Goal: Task Accomplishment & Management: Use online tool/utility

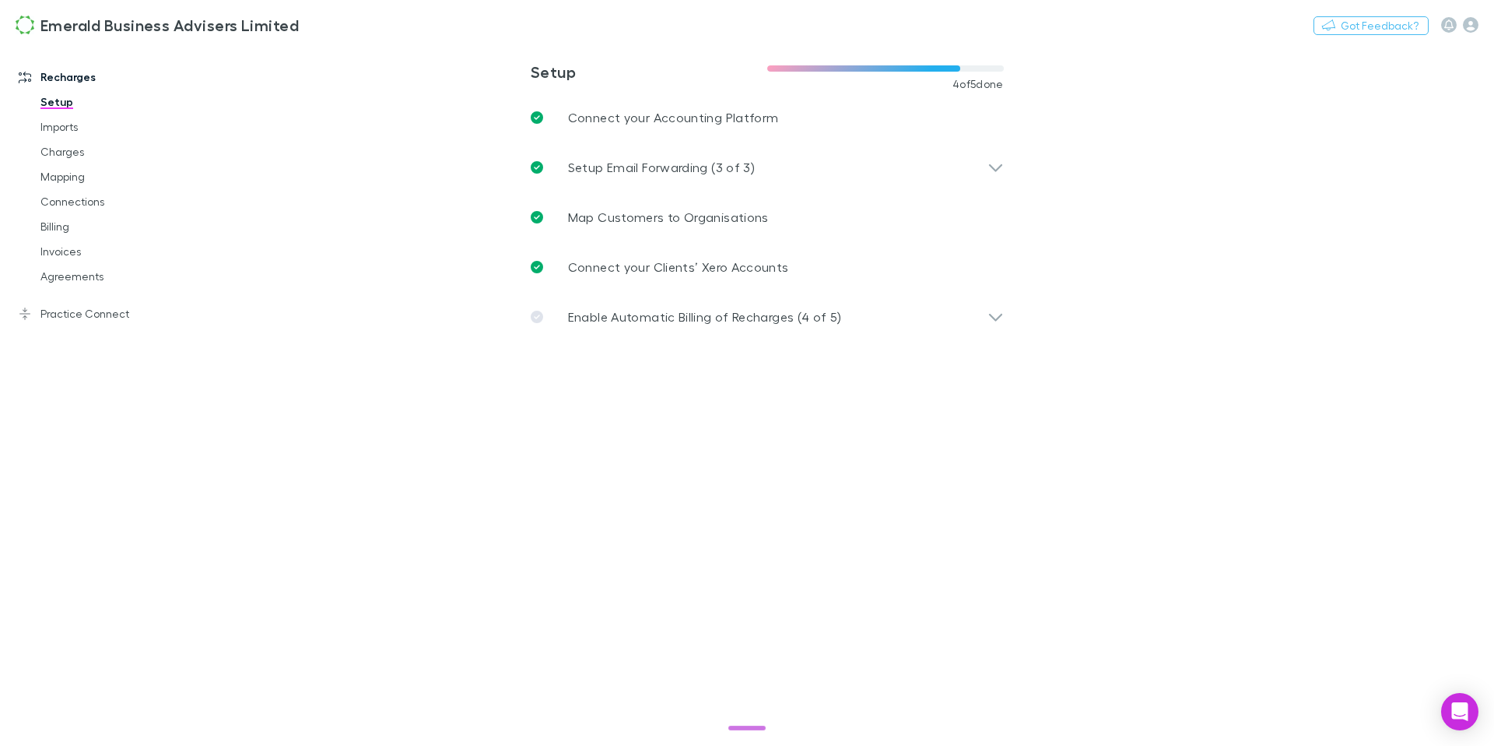
click at [69, 81] on link "Recharges" at bounding box center [100, 77] width 195 height 25
click at [21, 81] on icon at bounding box center [25, 77] width 12 height 12
click at [80, 147] on link "Charges" at bounding box center [112, 151] width 174 height 25
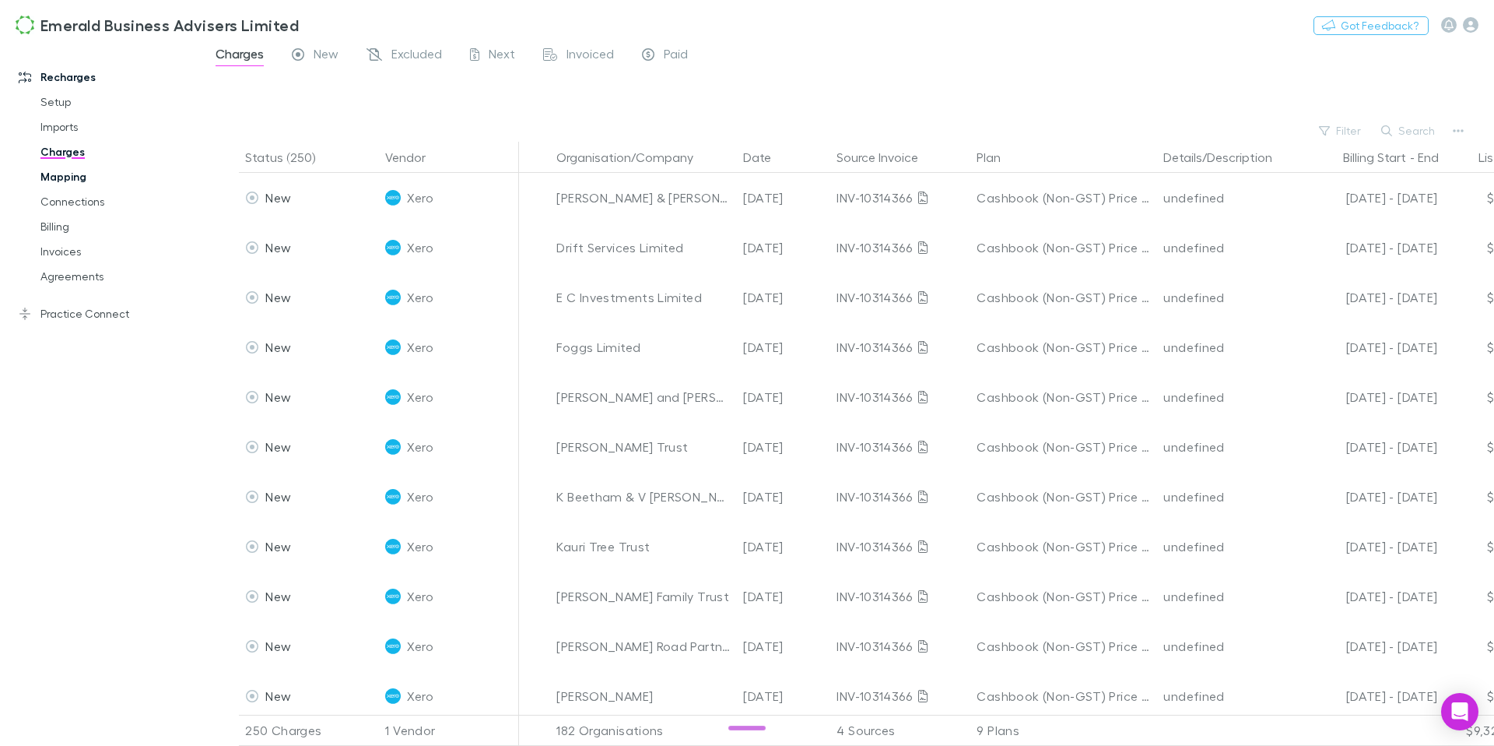
click at [75, 174] on link "Mapping" at bounding box center [112, 176] width 174 height 25
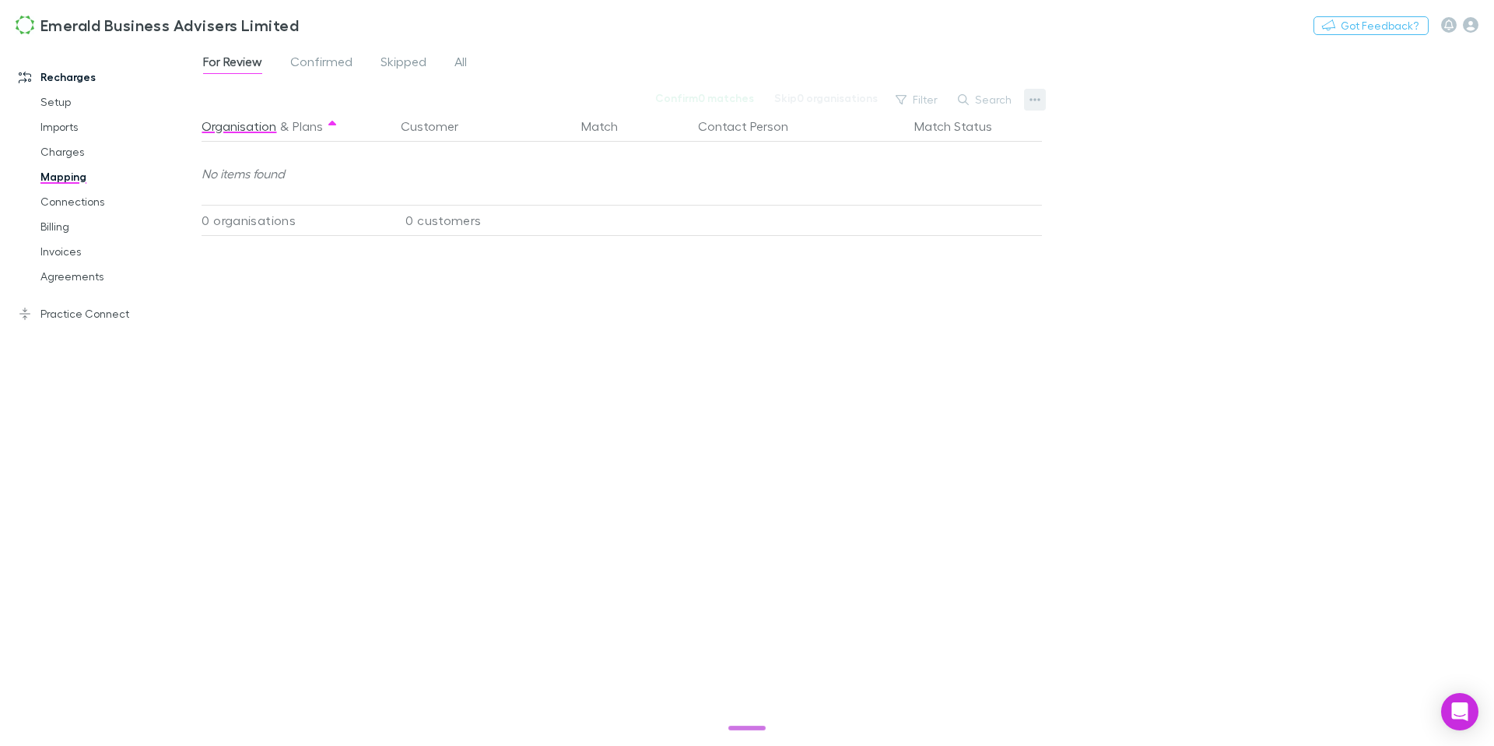
click at [1037, 98] on icon "button" at bounding box center [1035, 99] width 11 height 12
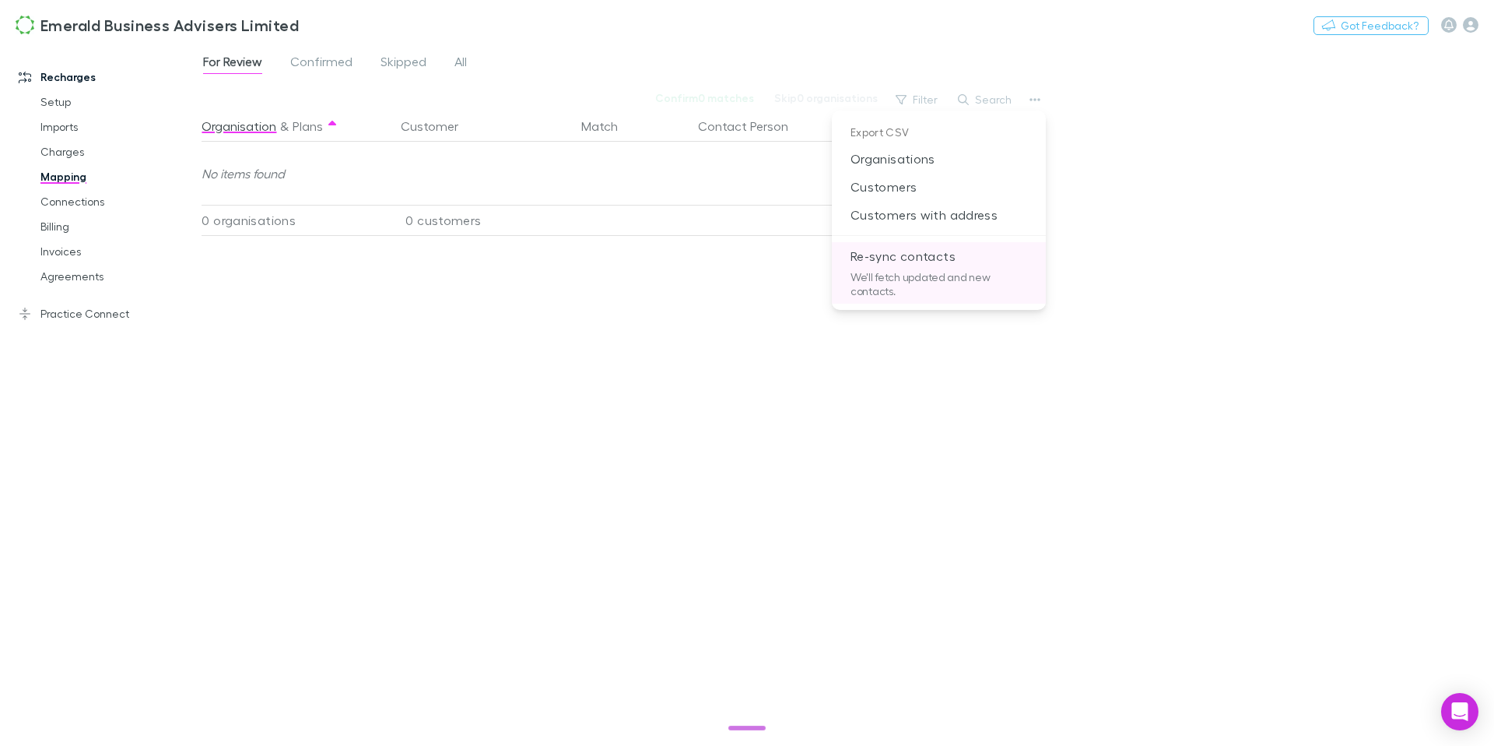
click at [983, 258] on p "Re-sync contacts" at bounding box center [939, 256] width 214 height 28
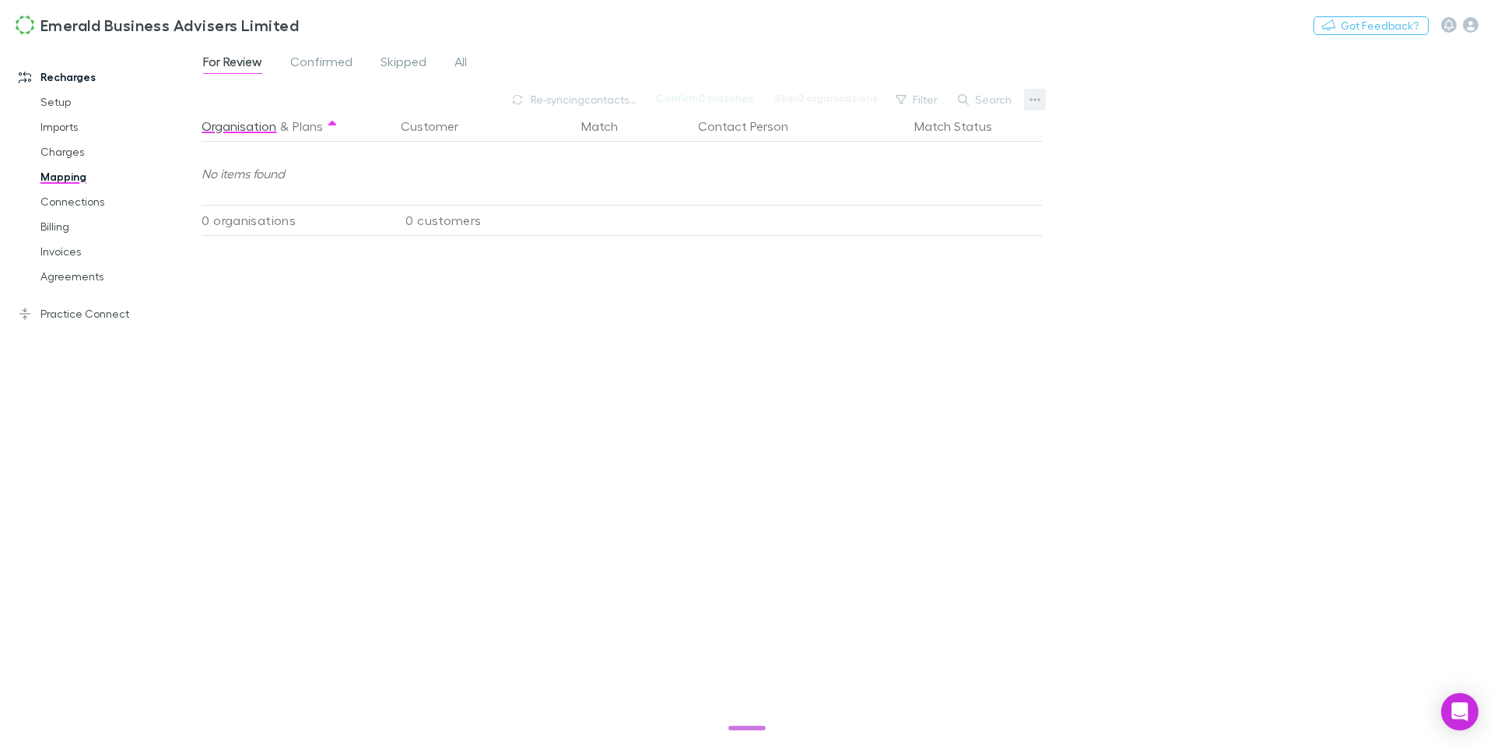
click at [1030, 99] on icon "button" at bounding box center [1035, 99] width 11 height 12
click at [593, 102] on div at bounding box center [747, 373] width 1494 height 746
click at [336, 65] on span "Confirmed" at bounding box center [321, 64] width 62 height 20
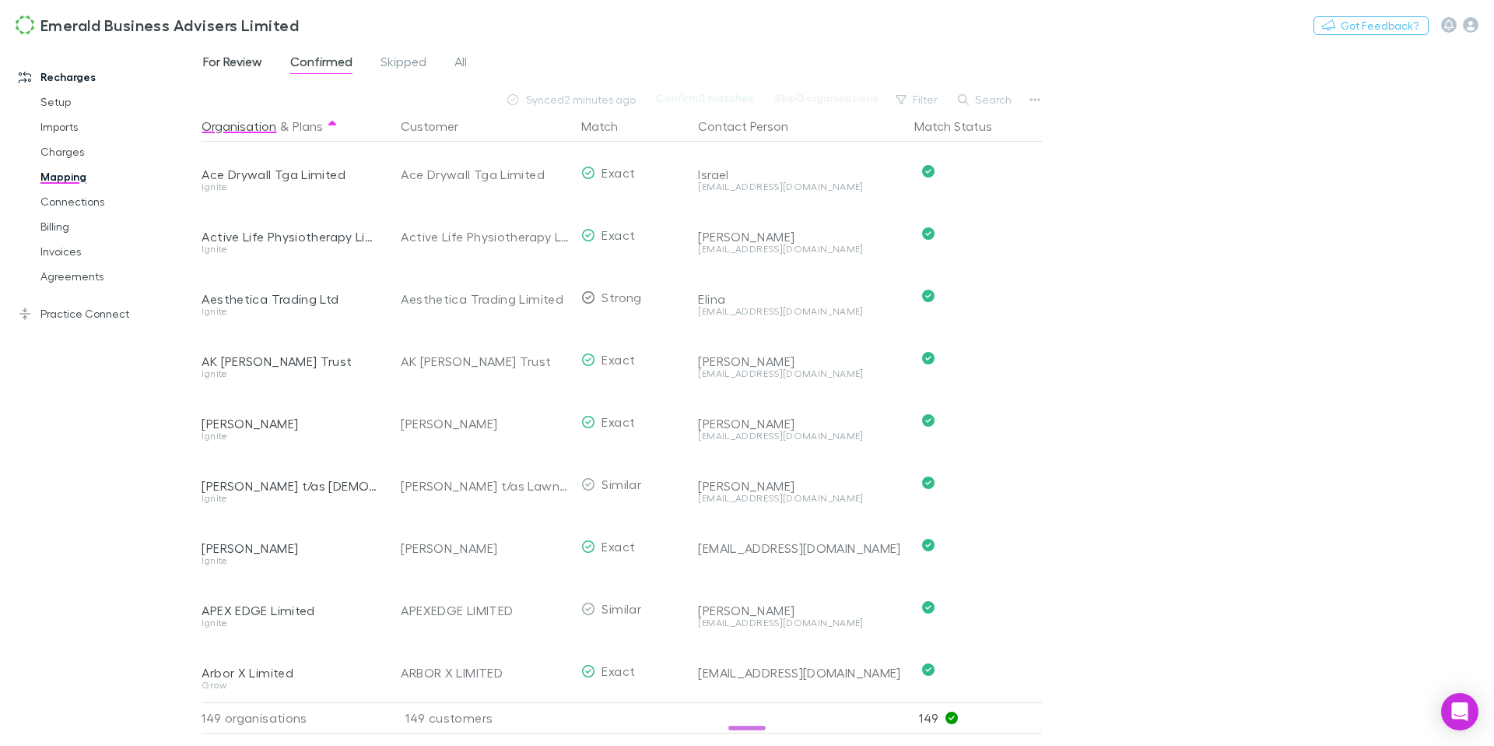
click at [198, 58] on div "Recharges Setup Imports Charges Mapping Connections Billing Invoices Agreements" at bounding box center [100, 170] width 195 height 237
click at [230, 64] on span "For Review" at bounding box center [232, 64] width 59 height 20
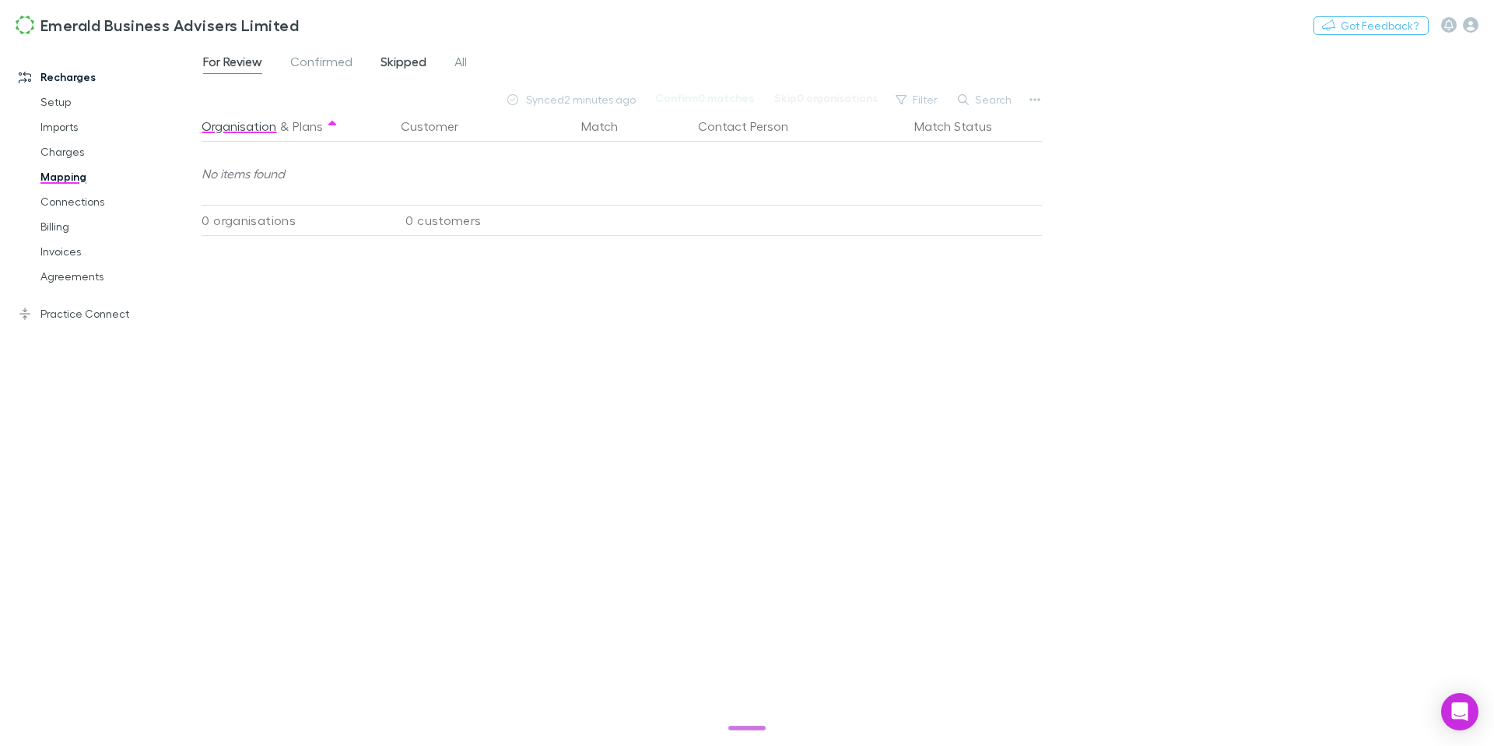
click at [395, 61] on span "Skipped" at bounding box center [404, 64] width 46 height 20
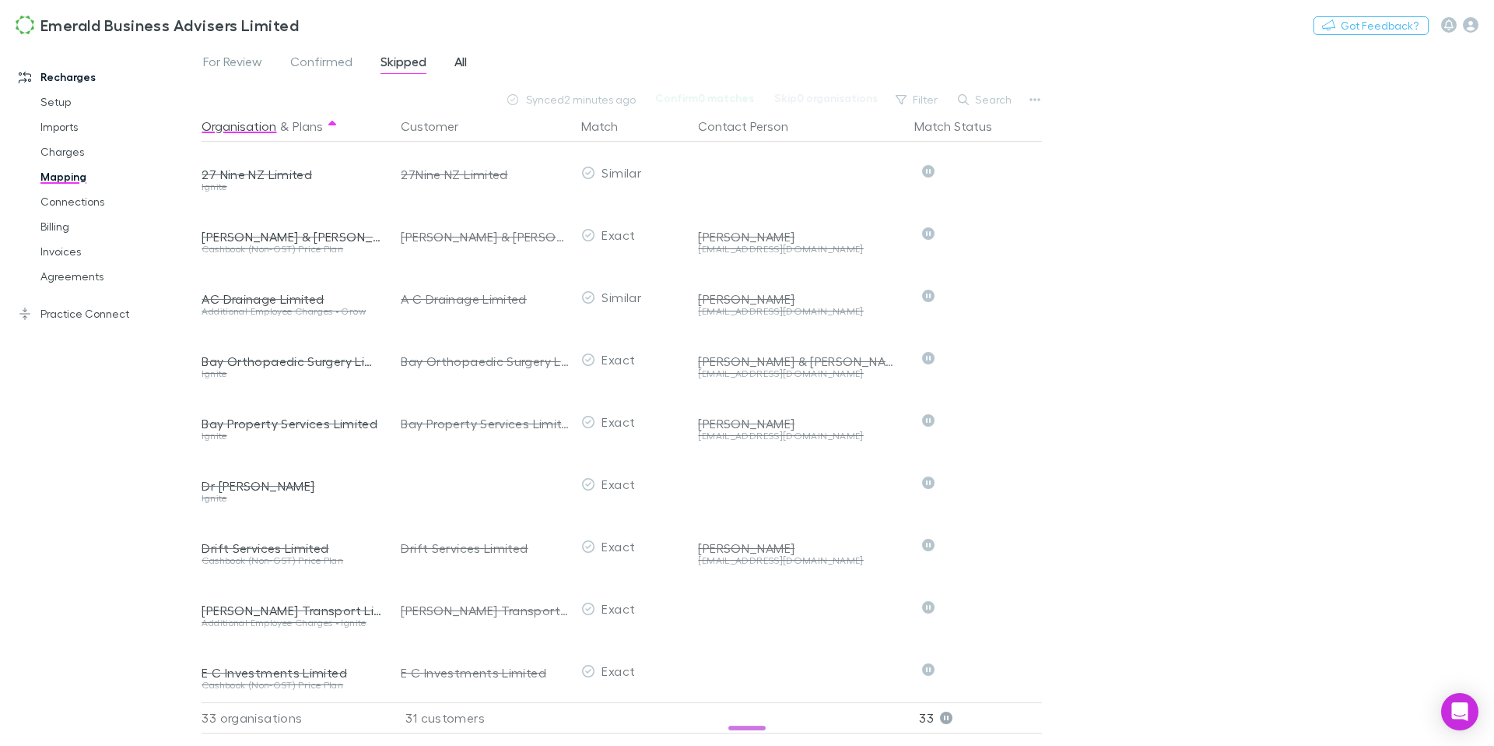
click at [465, 62] on span "All" at bounding box center [461, 64] width 12 height 20
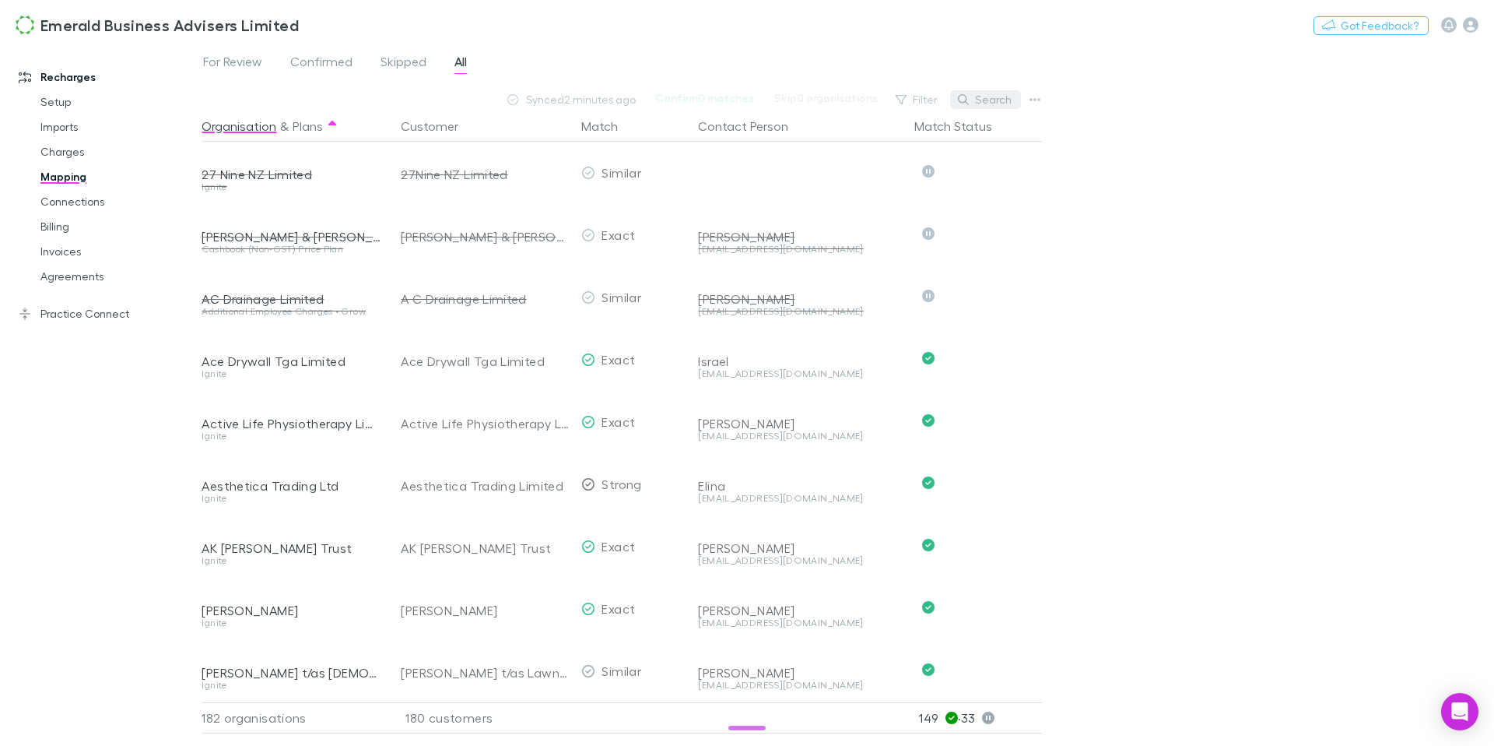
click at [985, 100] on button "Search" at bounding box center [985, 99] width 71 height 19
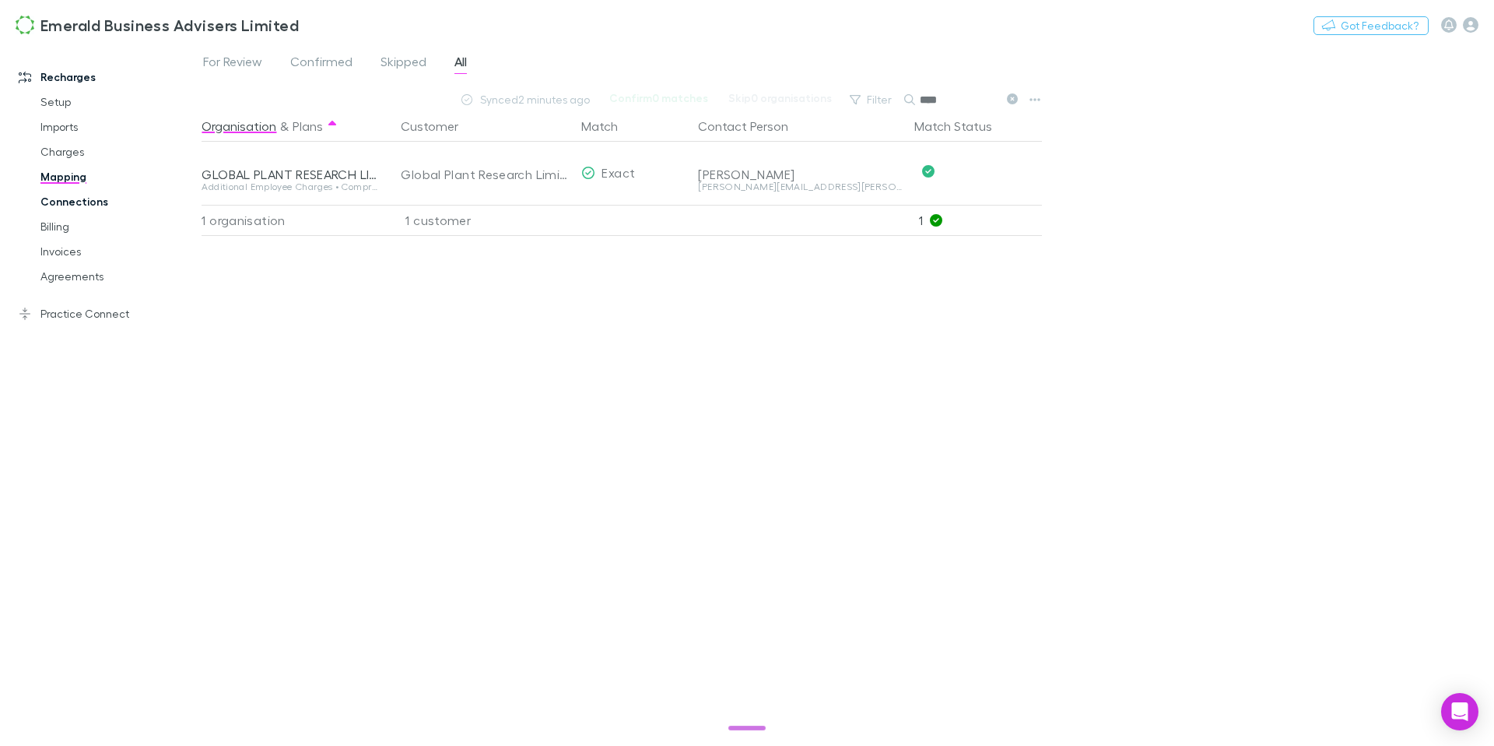
type input "****"
click at [82, 199] on link "Connections" at bounding box center [112, 201] width 174 height 25
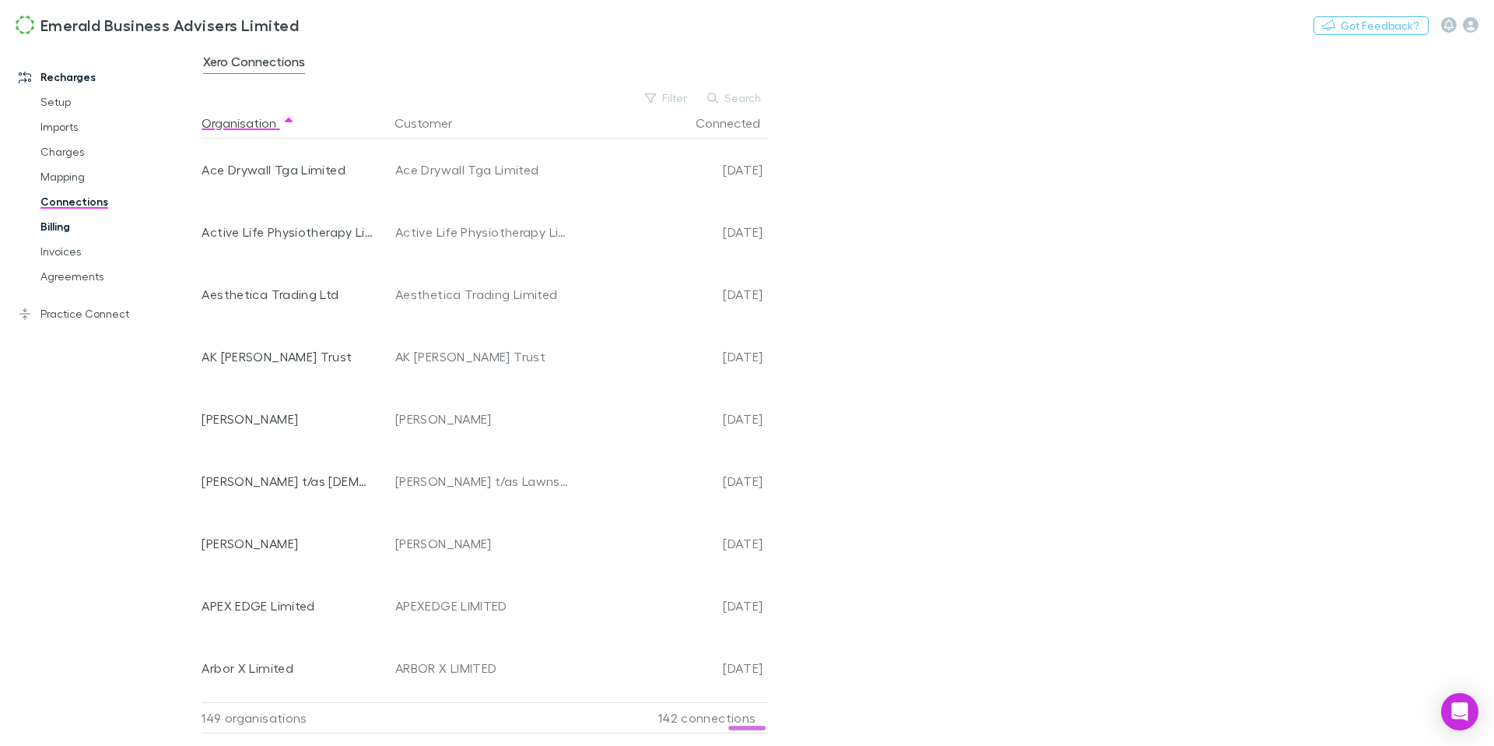
click at [59, 229] on link "Billing" at bounding box center [112, 226] width 174 height 25
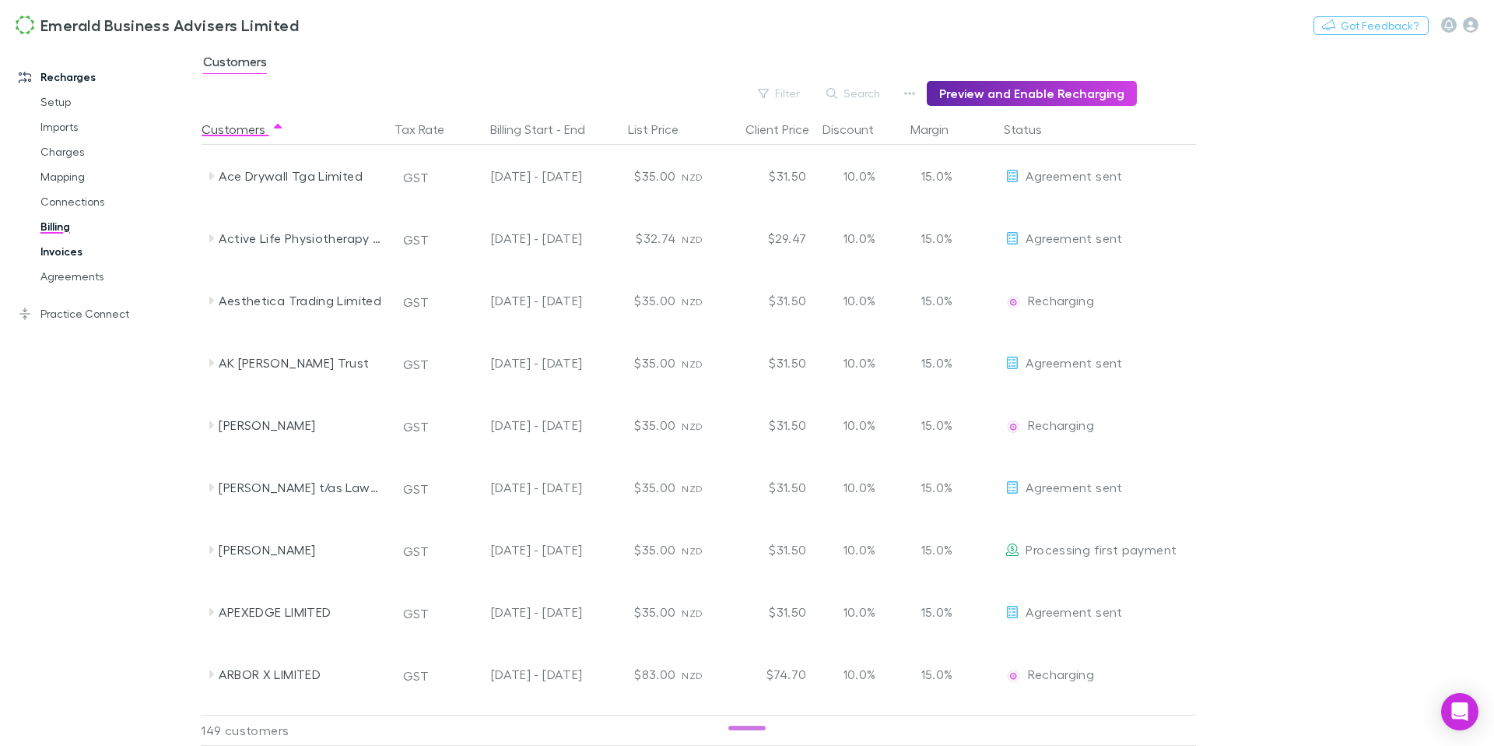
click at [58, 251] on link "Invoices" at bounding box center [112, 251] width 174 height 25
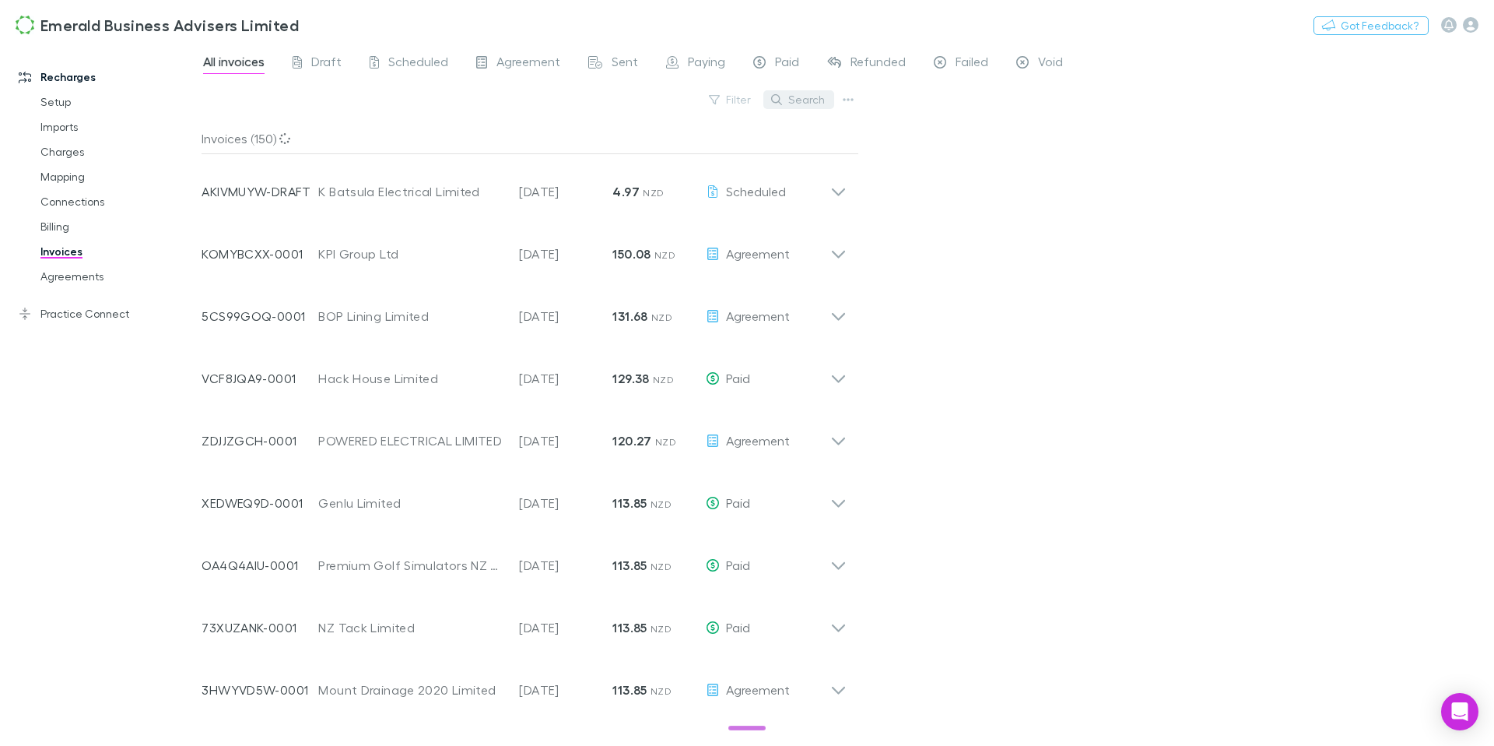
click at [809, 97] on button "Search" at bounding box center [798, 99] width 71 height 19
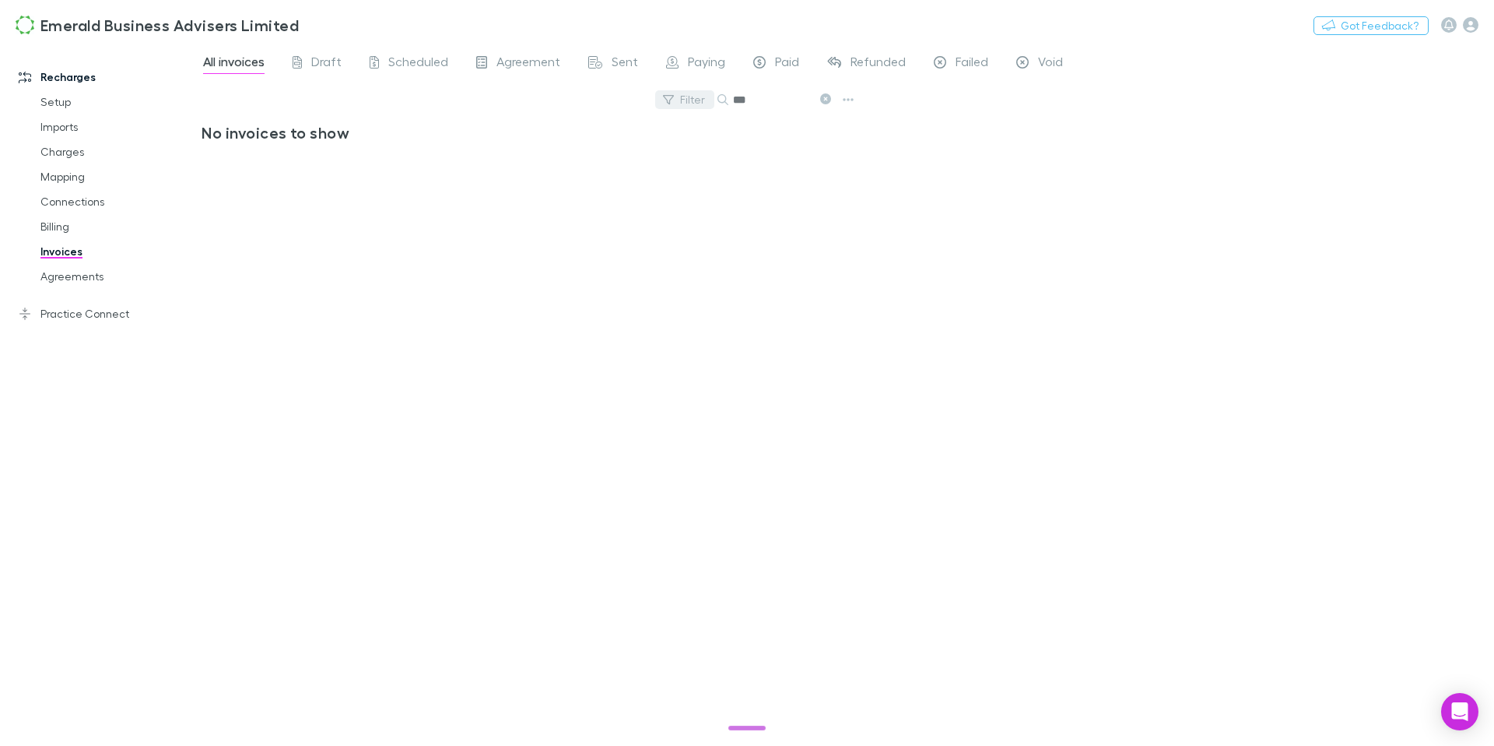
drag, startPoint x: 754, startPoint y: 98, endPoint x: 678, endPoint y: 97, distance: 76.3
click at [679, 97] on div "Filter Search ***" at bounding box center [531, 106] width 658 height 34
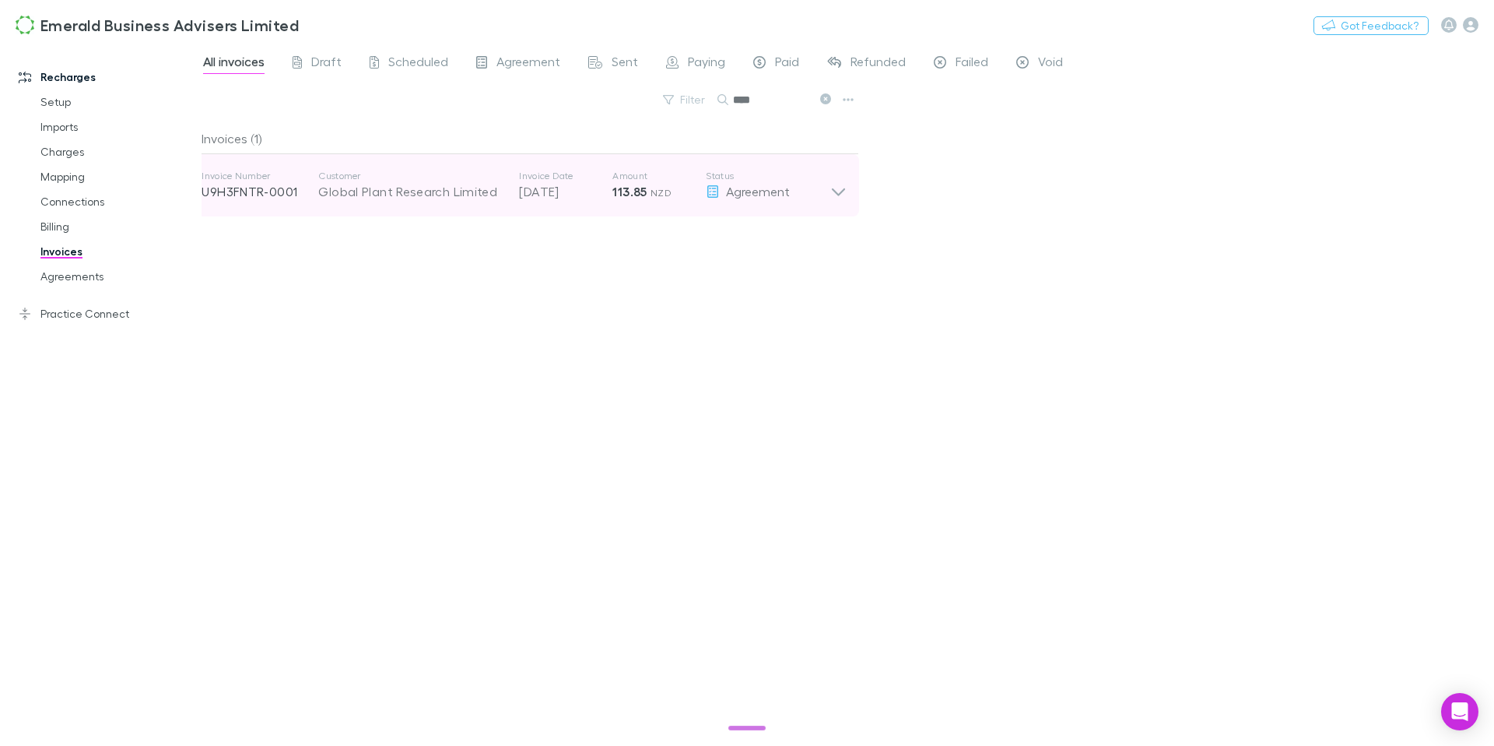
type input "****"
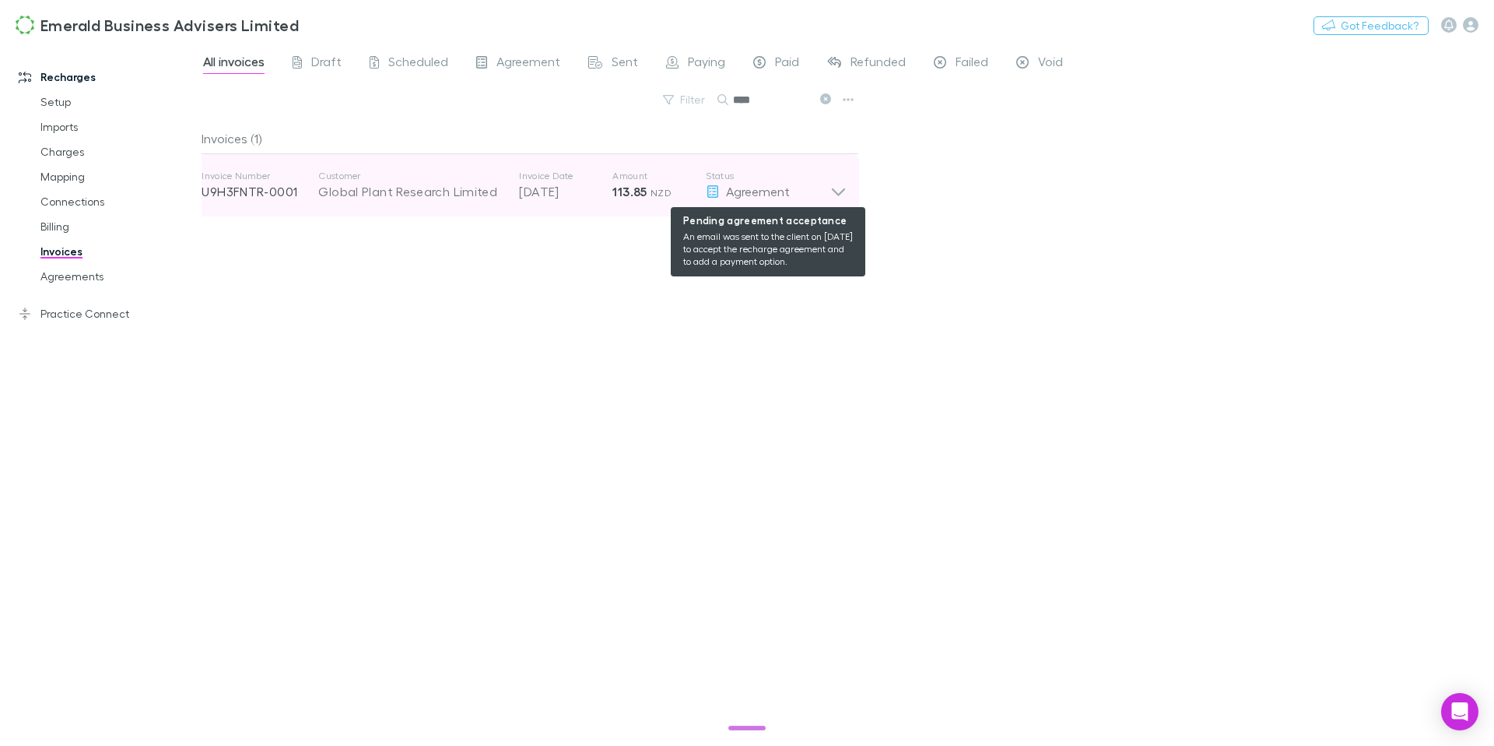
click at [825, 193] on div "Agreement" at bounding box center [768, 191] width 125 height 19
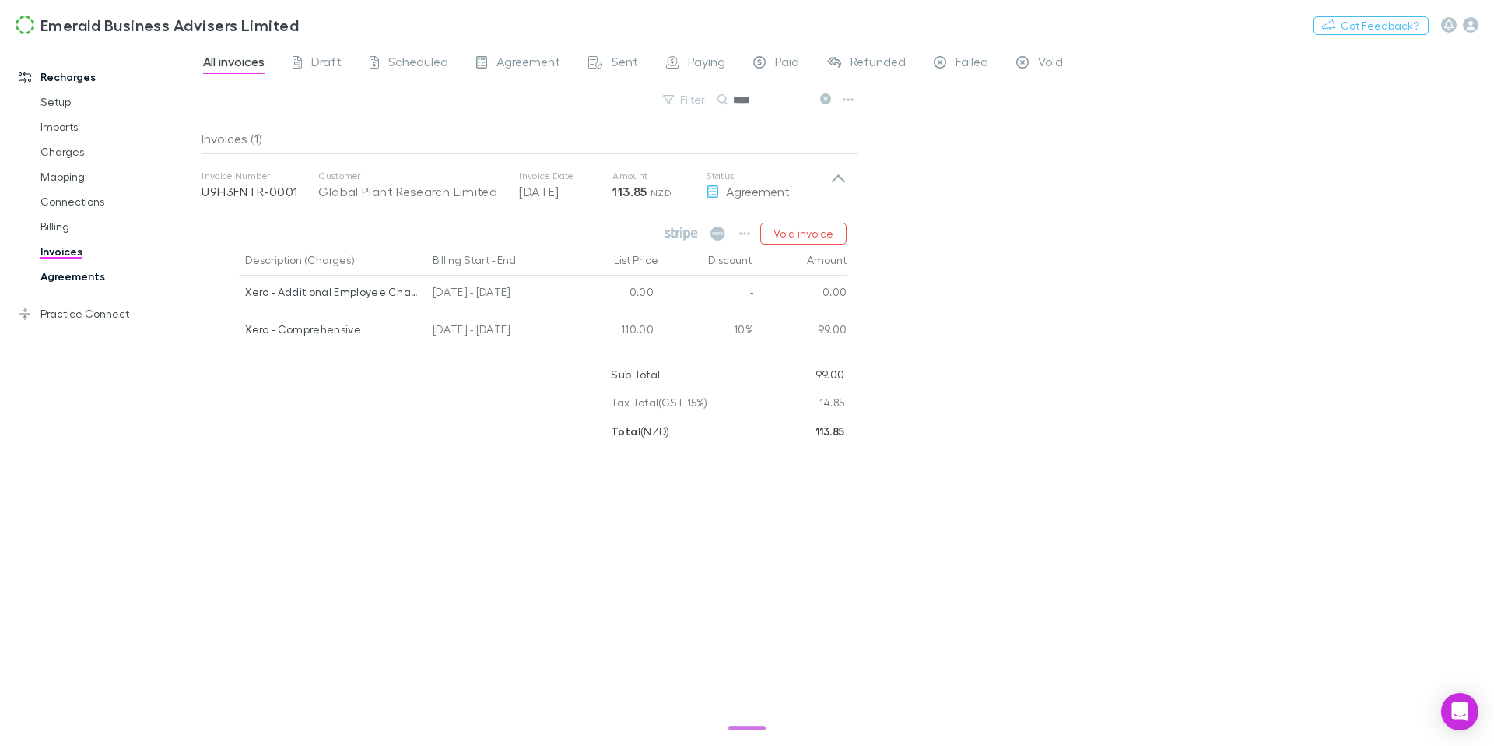
click at [104, 279] on link "Agreements" at bounding box center [112, 276] width 174 height 25
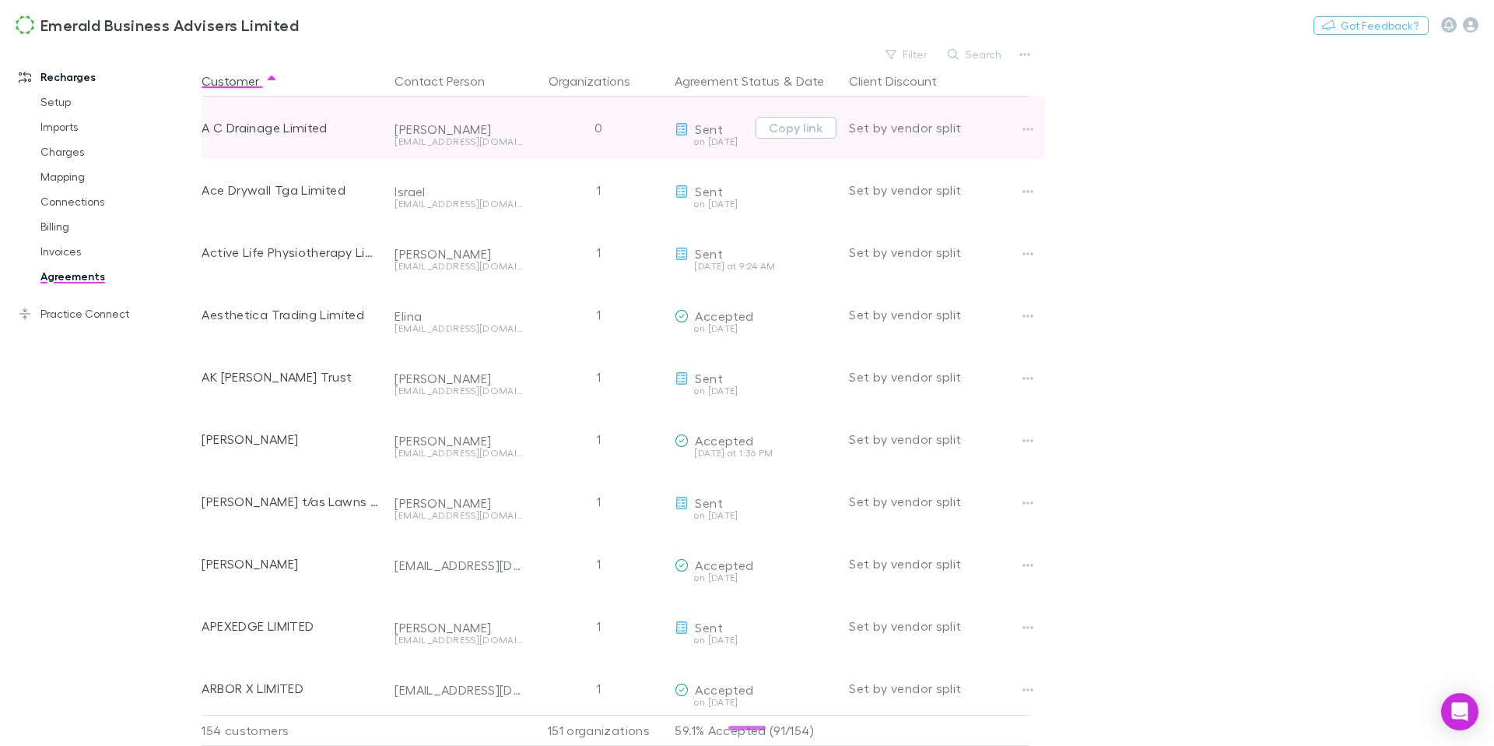
click at [955, 132] on div "Set by vendor split" at bounding box center [939, 128] width 181 height 62
click at [1032, 128] on icon "button" at bounding box center [1028, 129] width 11 height 3
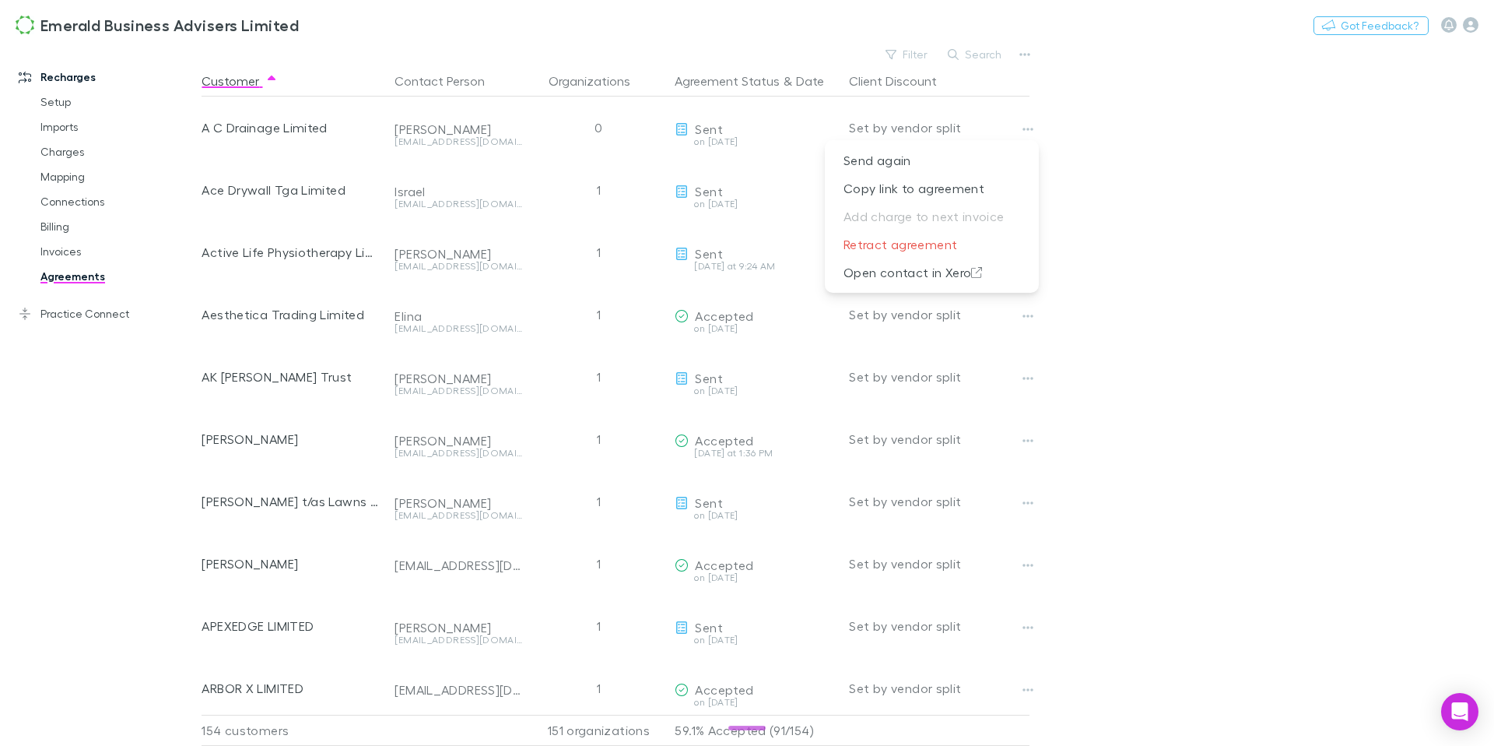
click at [1138, 140] on div at bounding box center [747, 373] width 1494 height 746
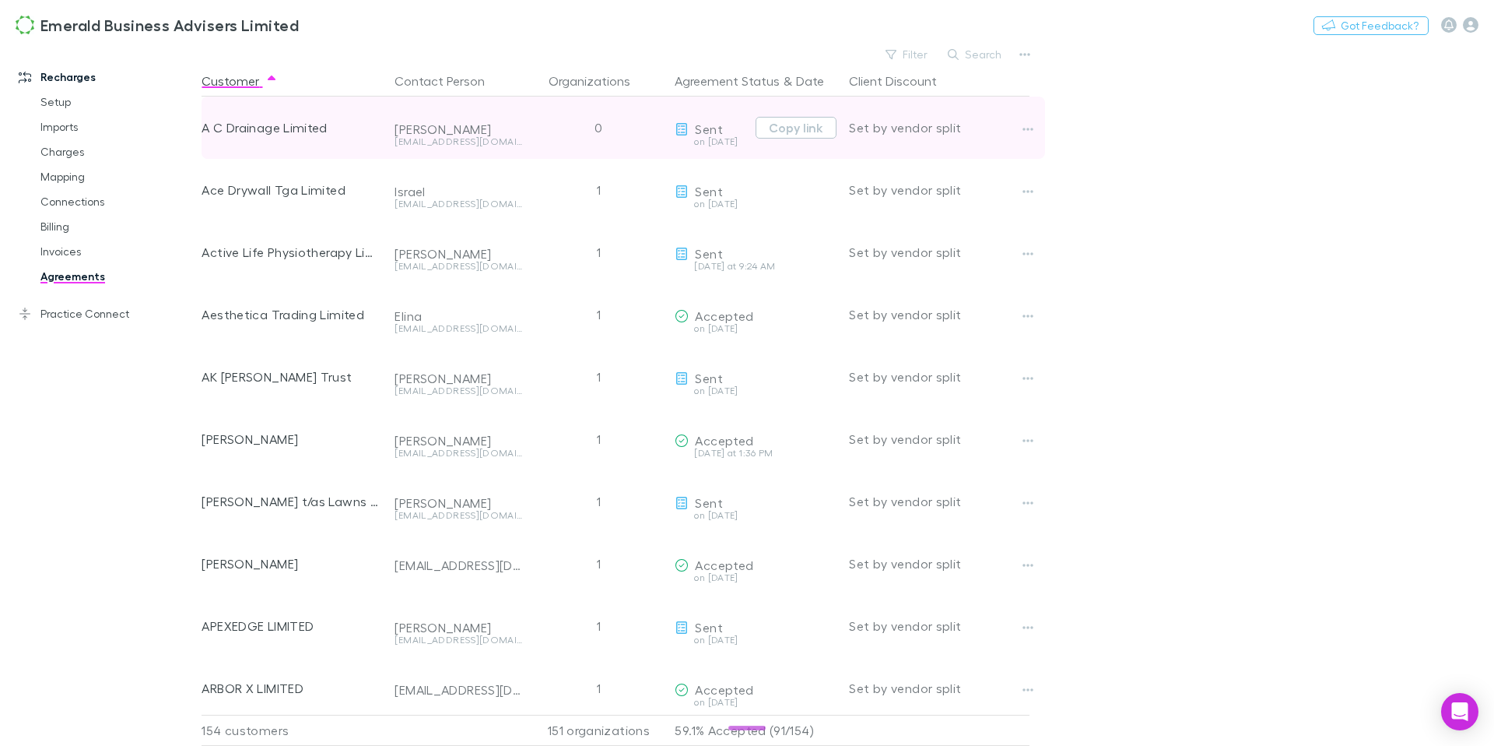
click at [258, 136] on div "A C Drainage Limited" at bounding box center [292, 128] width 181 height 62
